Goal: Information Seeking & Learning: Check status

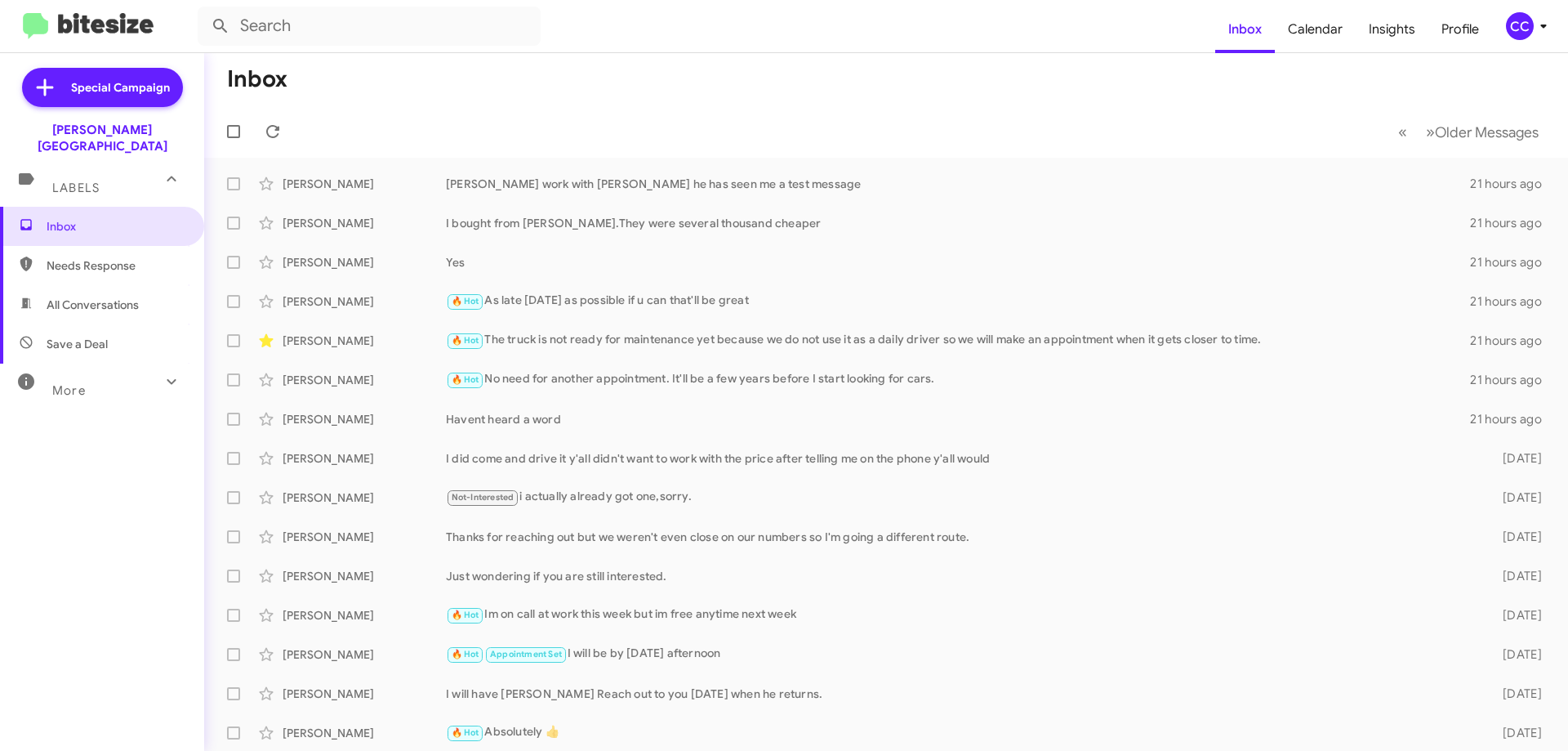
click at [80, 297] on span "All Conversations" at bounding box center [92, 304] width 92 height 16
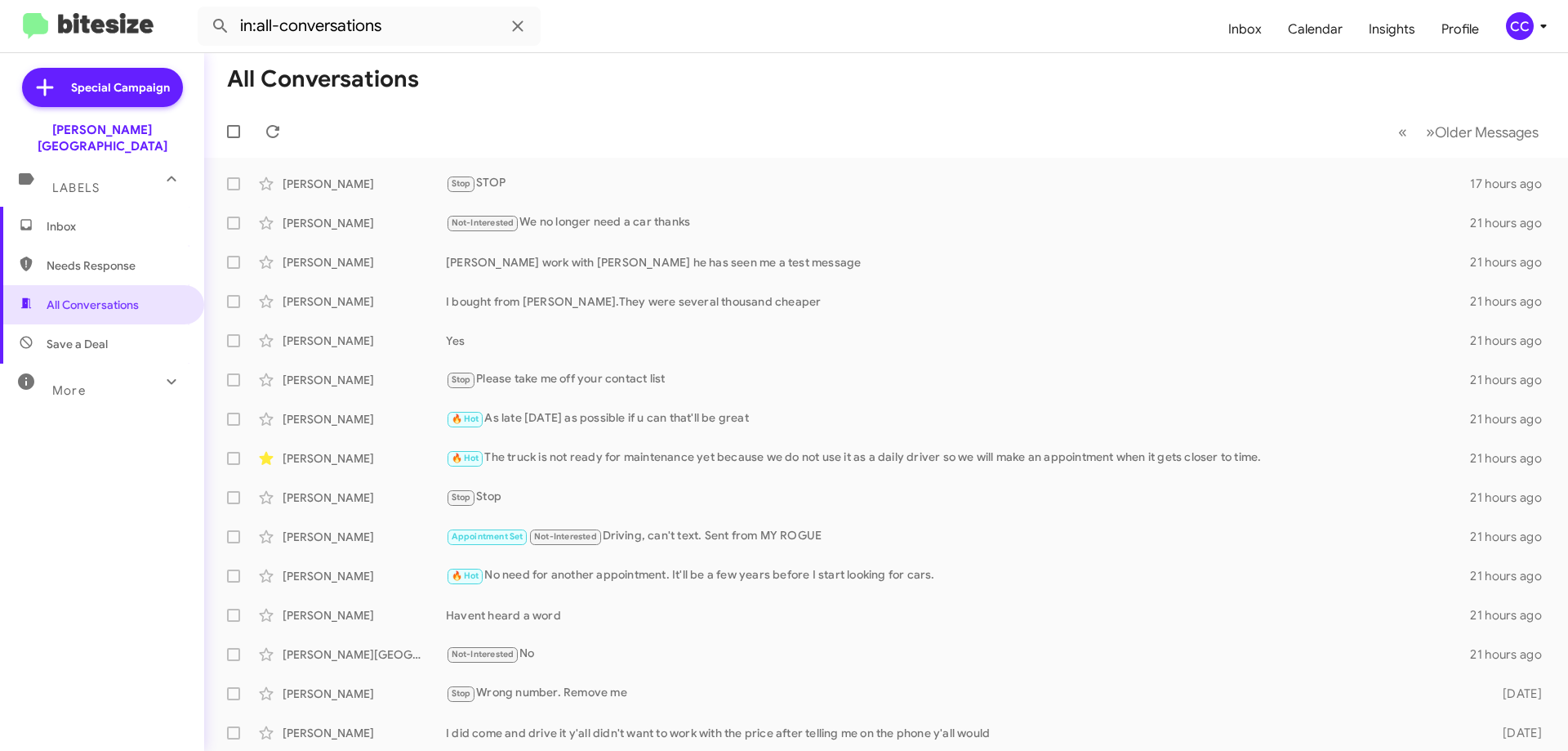
click at [71, 257] on span "Needs Response" at bounding box center [115, 265] width 139 height 16
type input "in:needs-response"
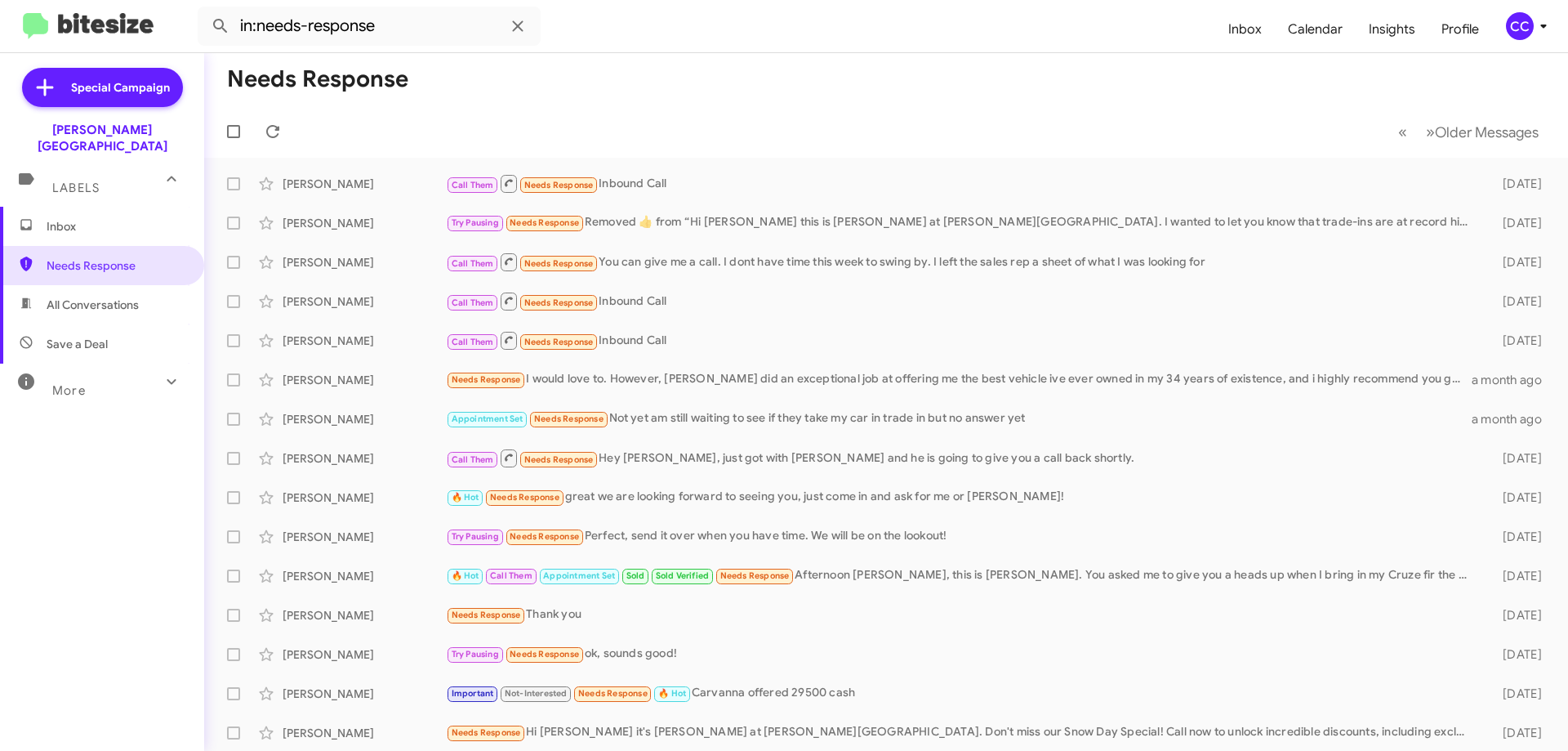
click at [62, 218] on span "Inbox" at bounding box center [115, 226] width 139 height 16
